Goal: Use online tool/utility: Utilize a website feature to perform a specific function

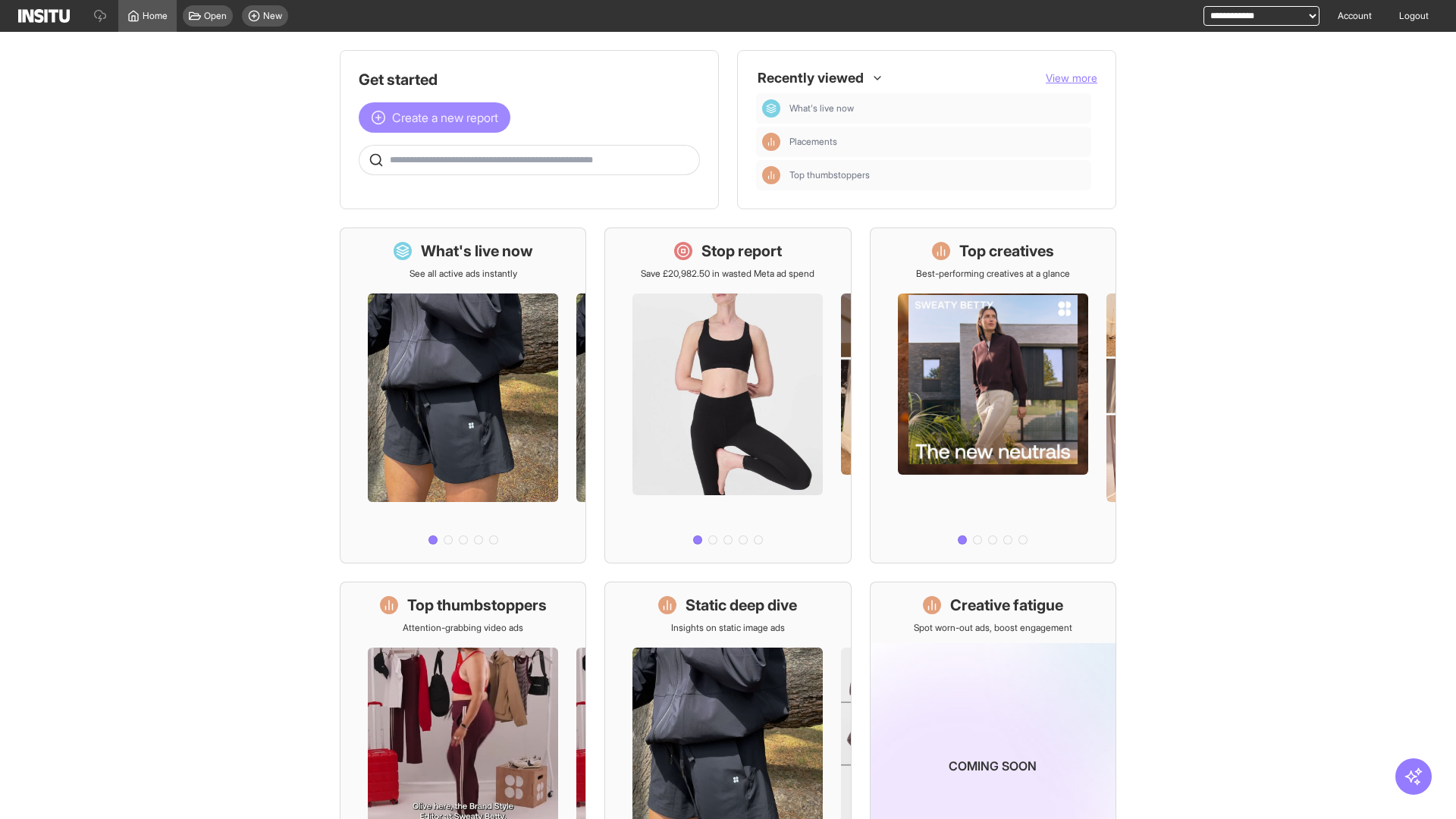
click at [438, 117] on span "Create a new report" at bounding box center [445, 117] width 106 height 18
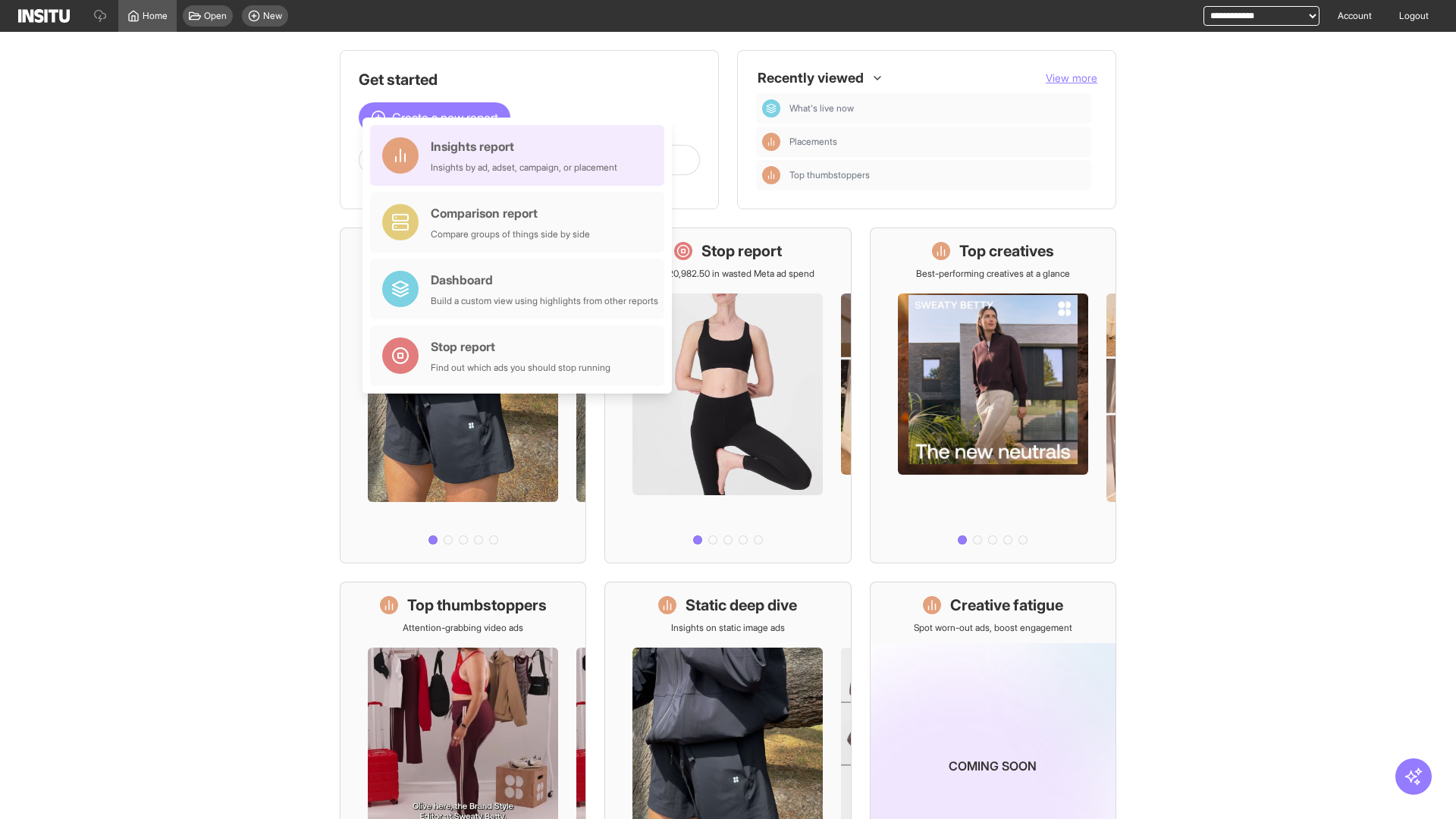
click at [521, 156] on div "Insights report Insights by ad, adset, campaign, or placement" at bounding box center [524, 156] width 187 height 36
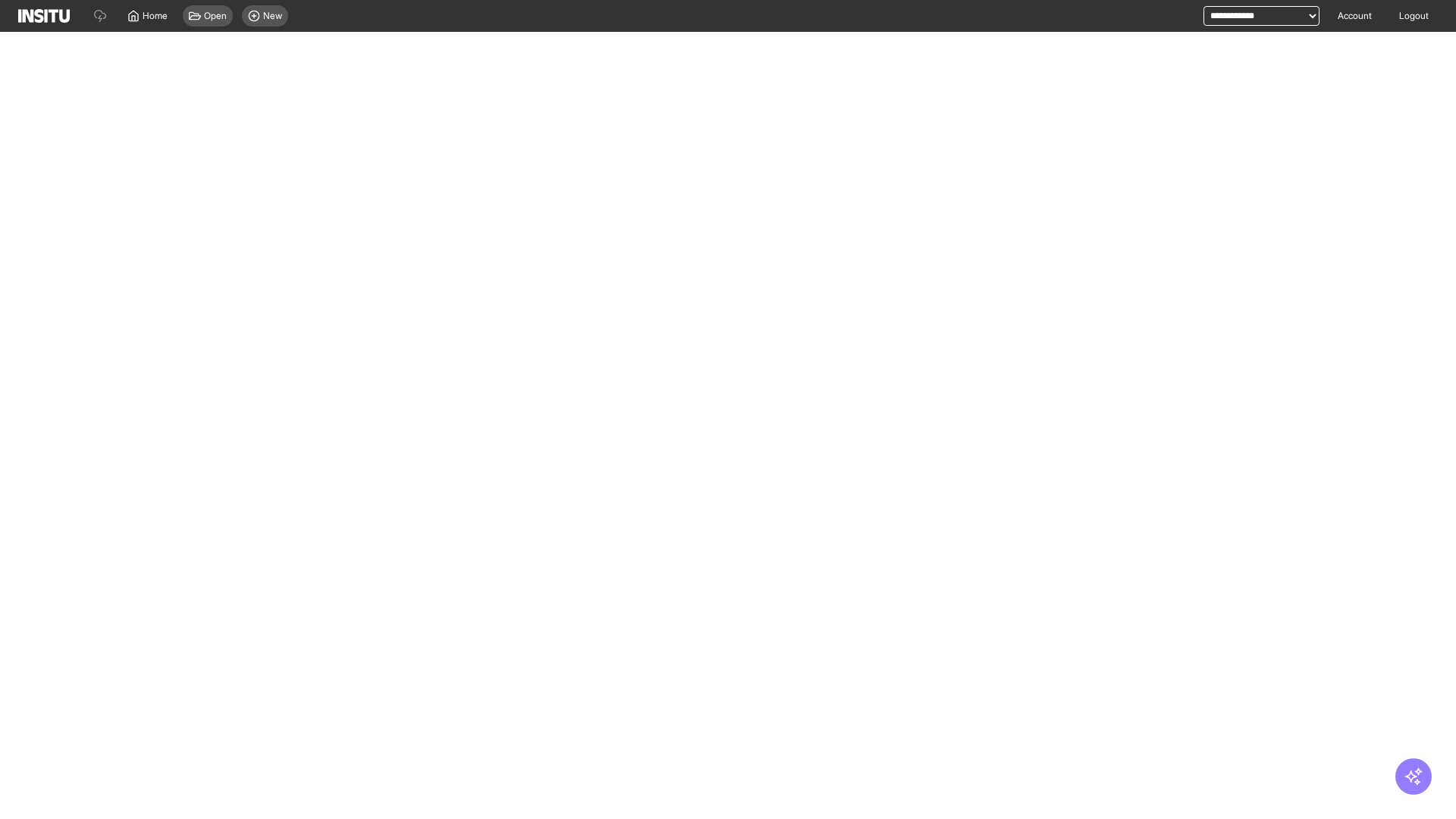
select select "**"
